Goal: Task Accomplishment & Management: Manage account settings

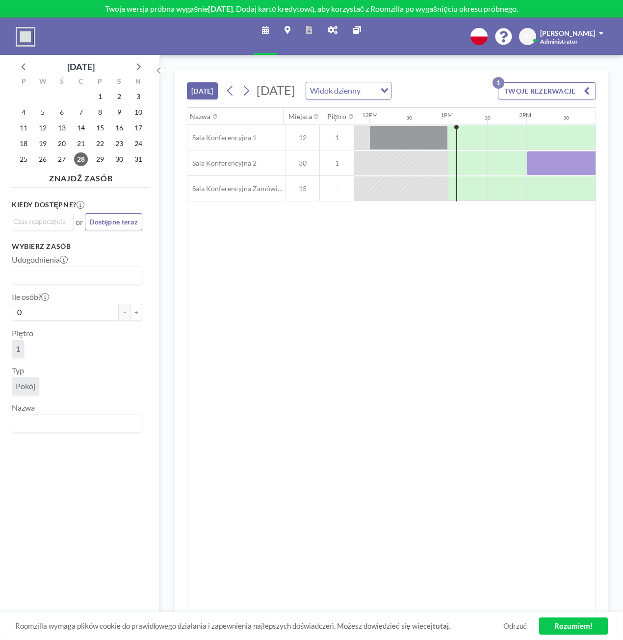
scroll to position [0, 981]
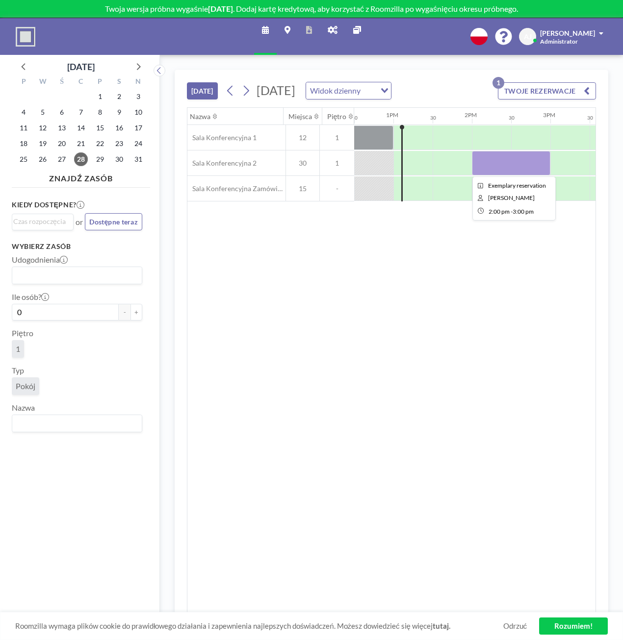
click at [504, 161] on div at bounding box center [511, 163] width 78 height 25
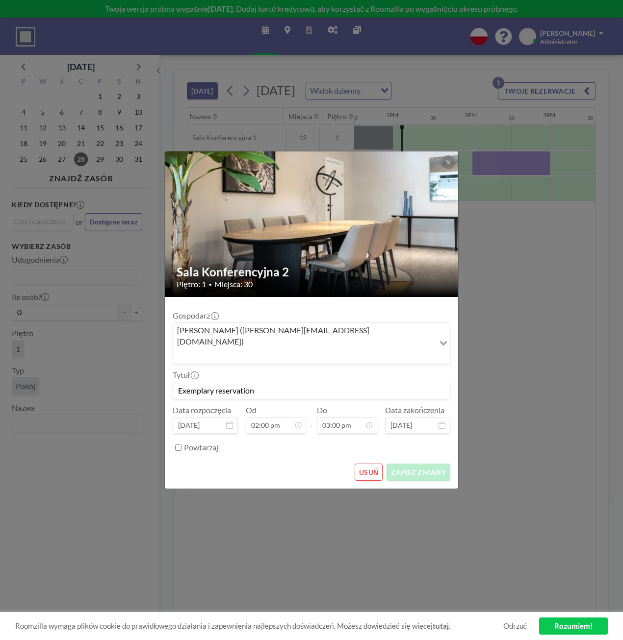
click at [370, 464] on button "USUŃ" at bounding box center [369, 472] width 28 height 17
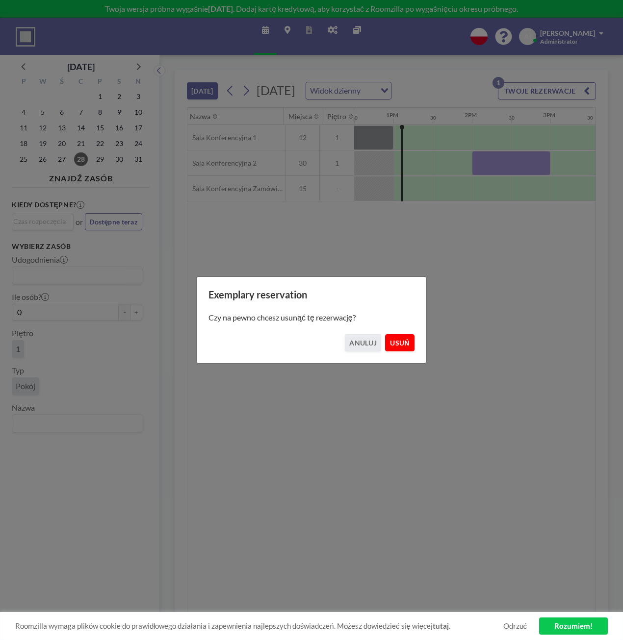
click at [403, 344] on button "USUŃ" at bounding box center [399, 342] width 29 height 17
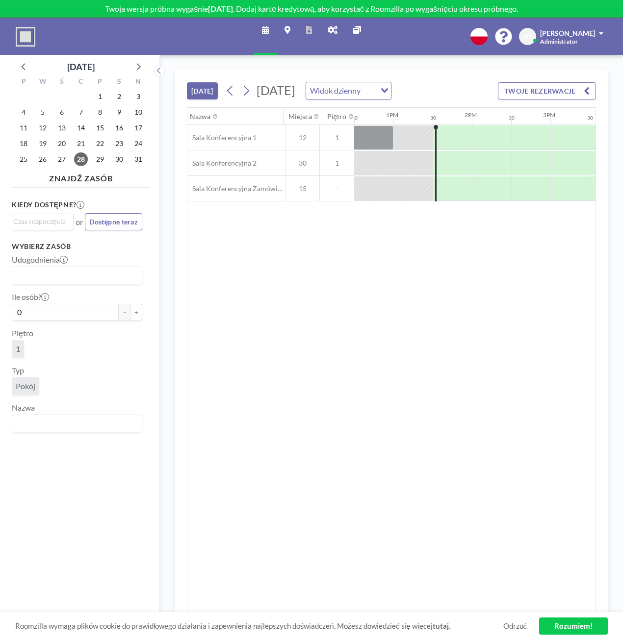
click at [560, 631] on link "Rozumiem!" at bounding box center [573, 626] width 69 height 17
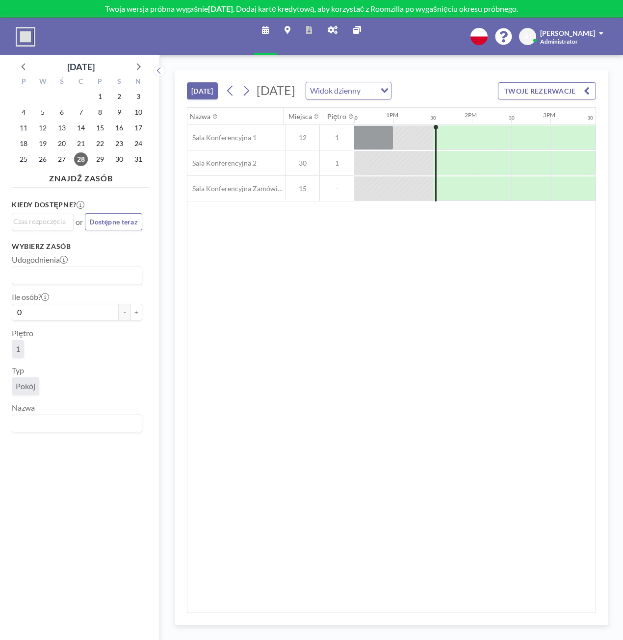
click at [26, 35] on img at bounding box center [26, 37] width 20 height 20
click at [154, 71] on button at bounding box center [159, 71] width 12 height 12
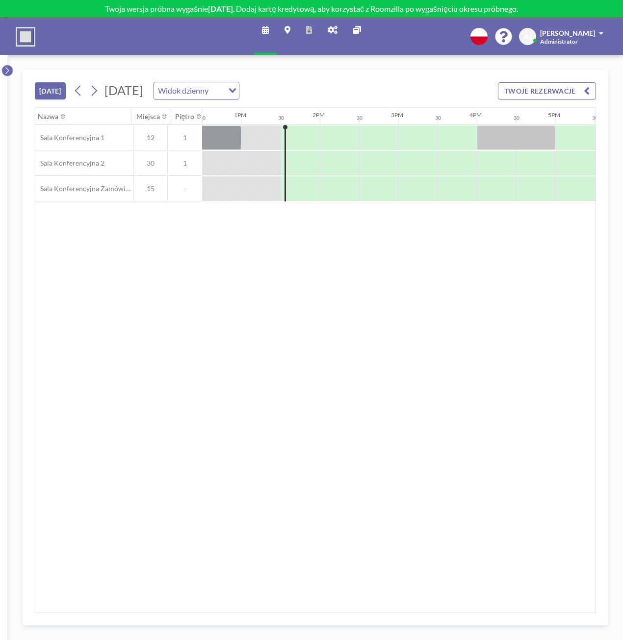
click at [8, 72] on icon at bounding box center [6, 70] width 3 height 7
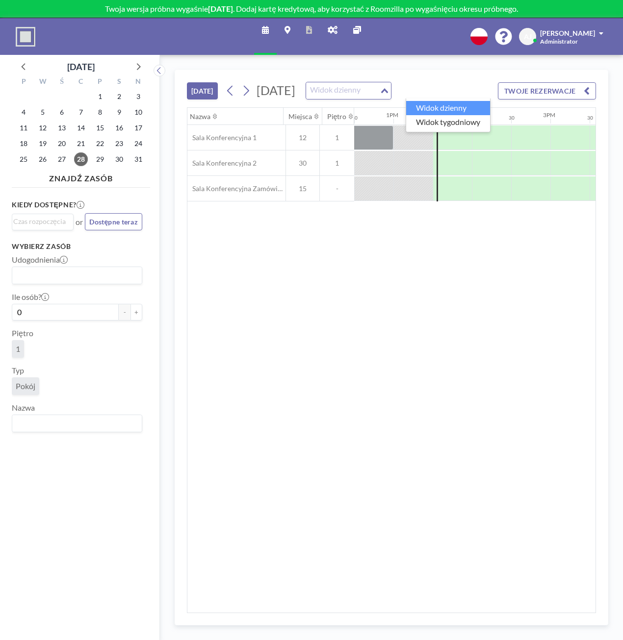
click at [380, 90] on div "Widok dzienny" at bounding box center [343, 89] width 74 height 15
click at [379, 90] on input "Search for option" at bounding box center [343, 90] width 72 height 13
click at [355, 27] on icon at bounding box center [357, 30] width 8 height 8
